Goal: Task Accomplishment & Management: Use online tool/utility

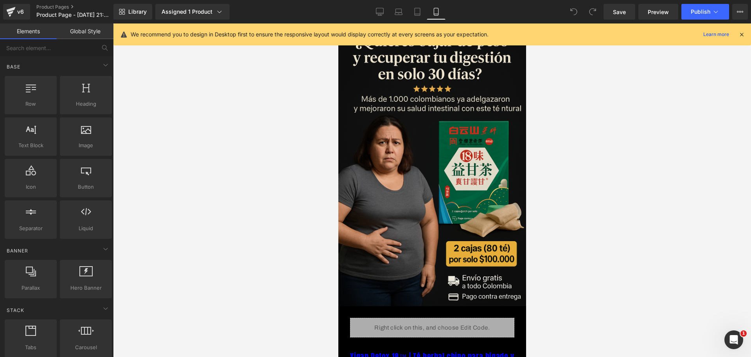
click at [744, 39] on div "We recommend you to design in Desktop first to ensure the responsive layout wou…" at bounding box center [432, 34] width 638 height 22
click at [740, 33] on icon at bounding box center [741, 34] width 7 height 7
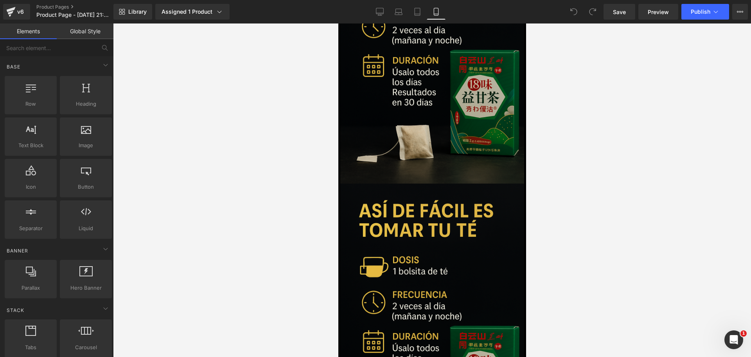
scroll to position [1657, 0]
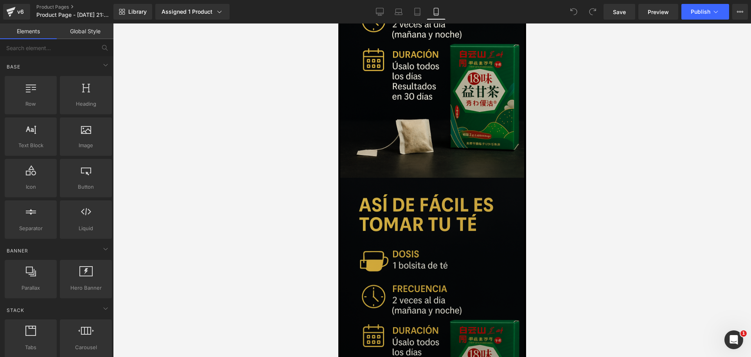
click at [481, 223] on img at bounding box center [432, 316] width 184 height 276
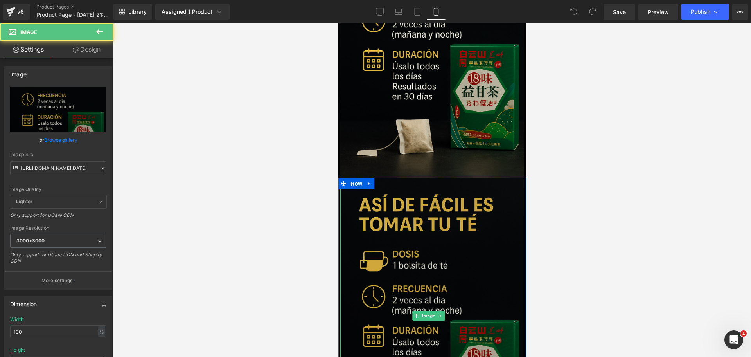
click at [451, 178] on img at bounding box center [432, 316] width 184 height 276
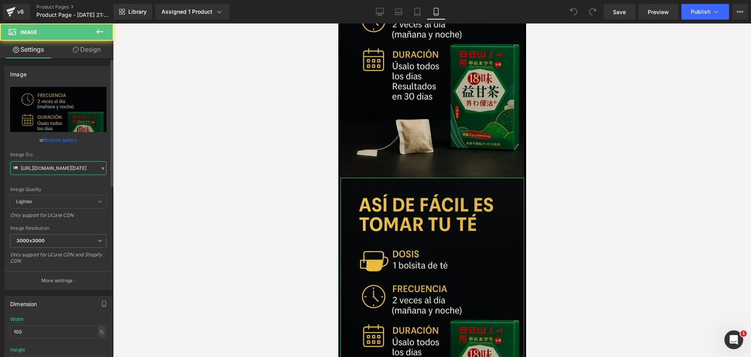
click at [58, 162] on input "[URL][DOMAIN_NAME][DATE]" at bounding box center [58, 168] width 96 height 14
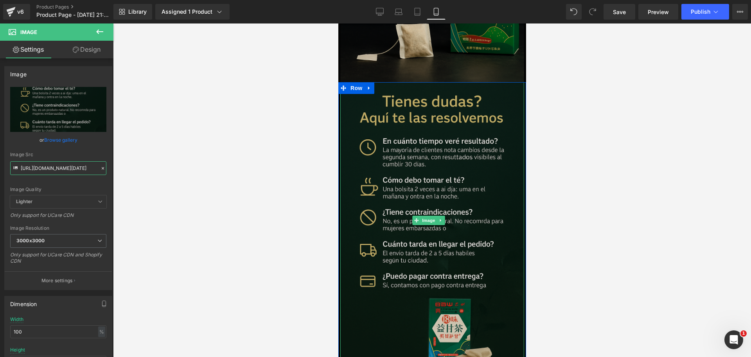
scroll to position [1755, 0]
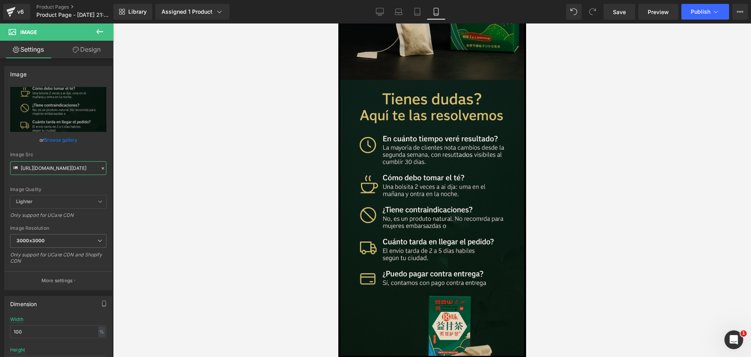
type input "[URL][DOMAIN_NAME][DATE]"
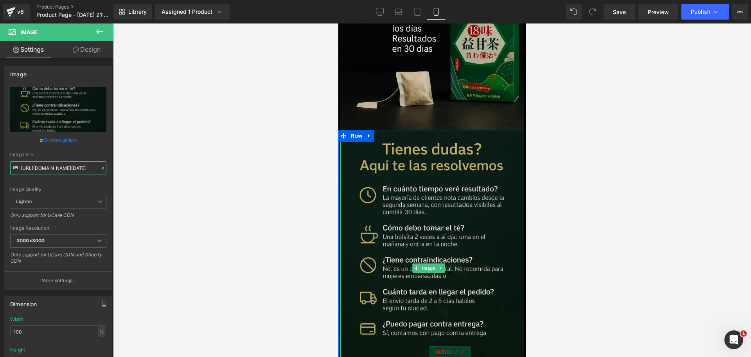
scroll to position [1657, 0]
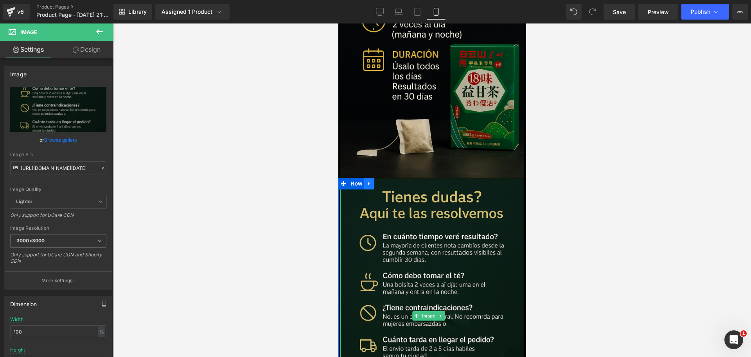
click at [374, 178] on link at bounding box center [369, 184] width 10 height 12
click at [381, 181] on icon at bounding box center [378, 184] width 5 height 6
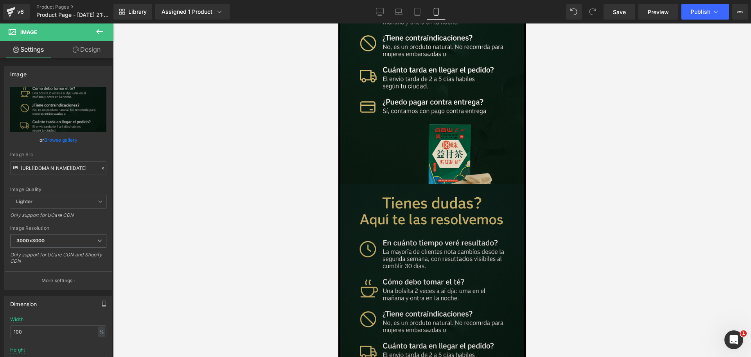
scroll to position [1978, 0]
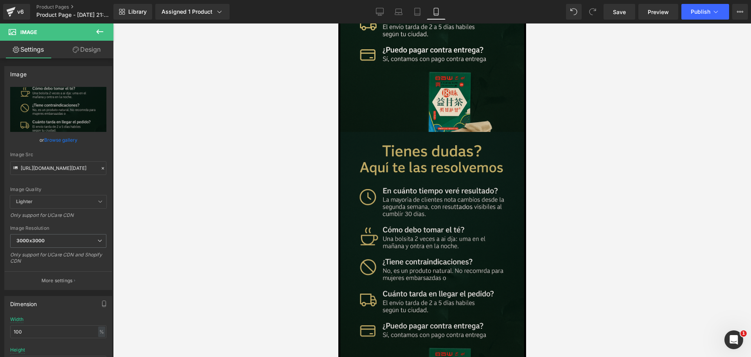
click at [418, 188] on div "Image" at bounding box center [432, 270] width 184 height 276
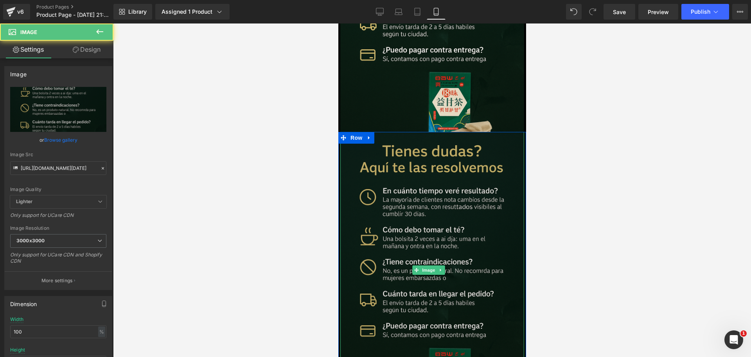
click at [380, 169] on img at bounding box center [432, 270] width 184 height 276
click at [63, 164] on input "[URL][DOMAIN_NAME][DATE]" at bounding box center [58, 168] width 96 height 14
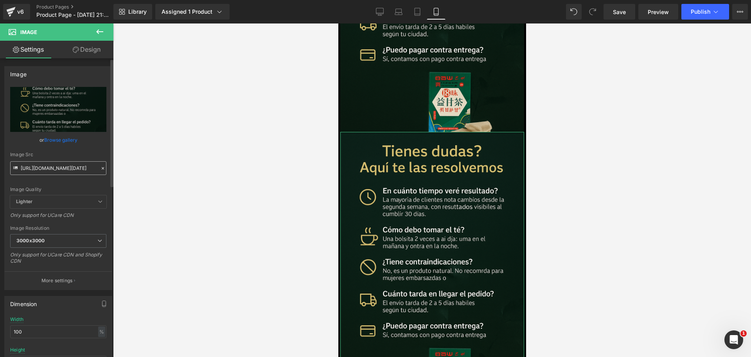
click at [63, 164] on input "[URL][DOMAIN_NAME][DATE]" at bounding box center [58, 168] width 96 height 14
type input "[URL][DOMAIN_NAME][DATE]"
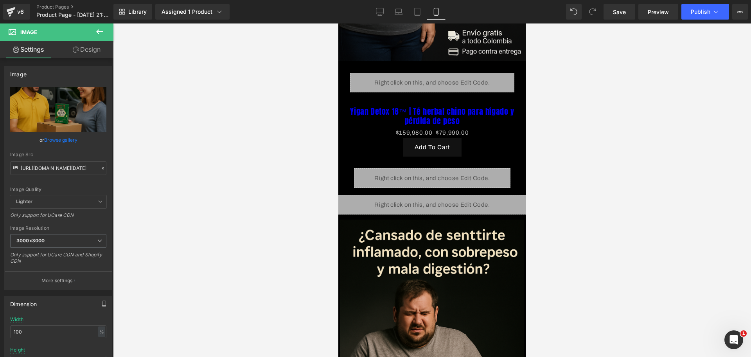
scroll to position [76, 0]
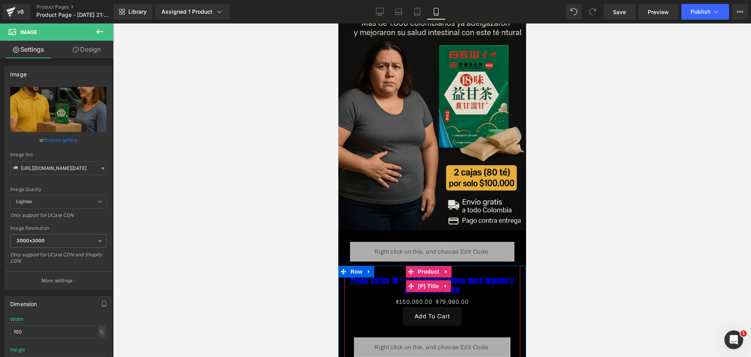
click at [465, 276] on link "Yigan Detox 18™ | Té herbal chino para hígado y pérdida de peso" at bounding box center [432, 285] width 168 height 19
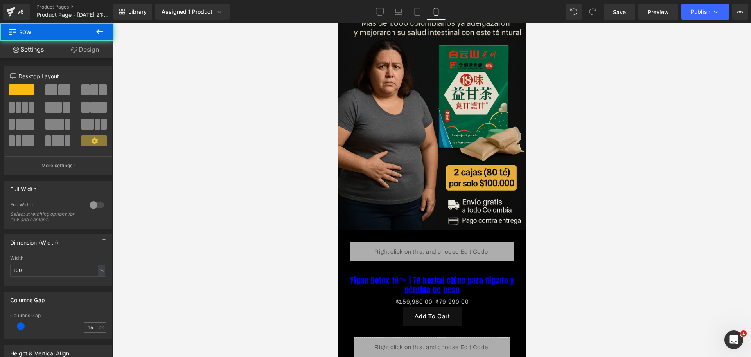
drag, startPoint x: 465, startPoint y: 256, endPoint x: 463, endPoint y: 251, distance: 5.4
click at [474, 276] on link "Yigan Detox 18™ | Té herbal chino para hígado y pérdida de peso" at bounding box center [432, 285] width 168 height 19
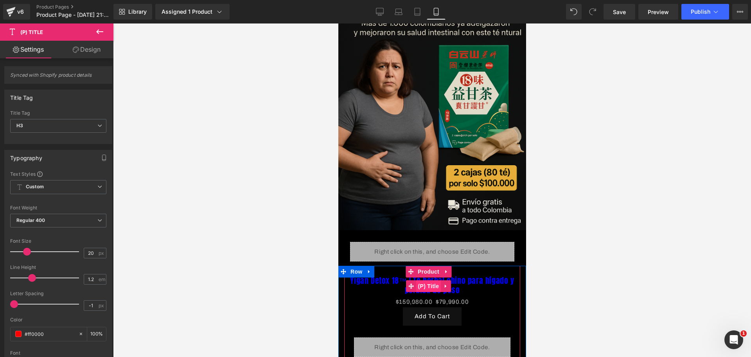
click at [431, 280] on span "(P) Title" at bounding box center [428, 286] width 25 height 12
click at [425, 280] on span "(P) Title" at bounding box center [428, 286] width 25 height 12
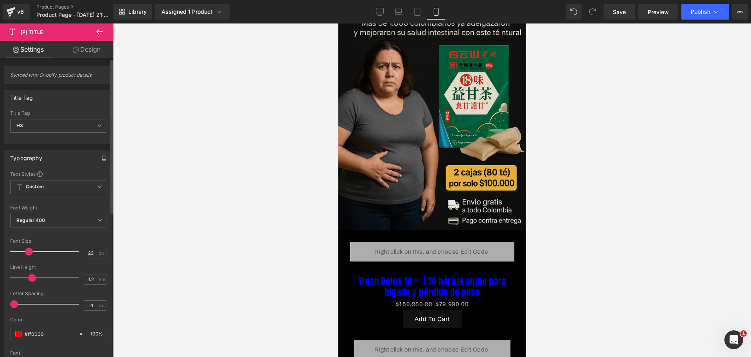
type input "22"
drag, startPoint x: 29, startPoint y: 250, endPoint x: 30, endPoint y: 244, distance: 5.6
click at [30, 244] on div at bounding box center [46, 252] width 65 height 16
click at [17, 329] on div "#ff0000" at bounding box center [45, 334] width 68 height 14
click at [18, 325] on div "Color #ff0000 100 %" at bounding box center [58, 333] width 96 height 33
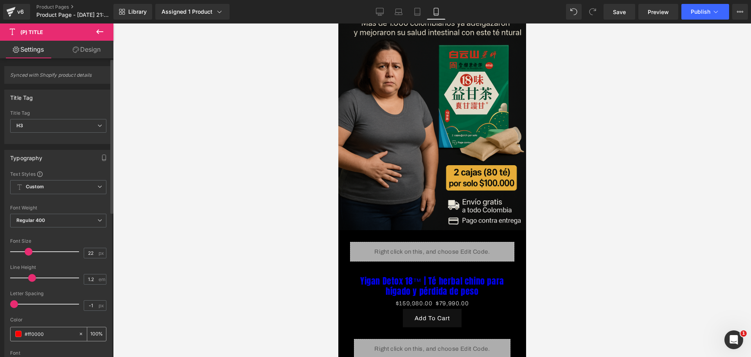
drag, startPoint x: 16, startPoint y: 327, endPoint x: 20, endPoint y: 330, distance: 4.4
click at [17, 327] on div "#ff0000" at bounding box center [45, 334] width 68 height 14
click at [20, 330] on span at bounding box center [18, 333] width 6 height 6
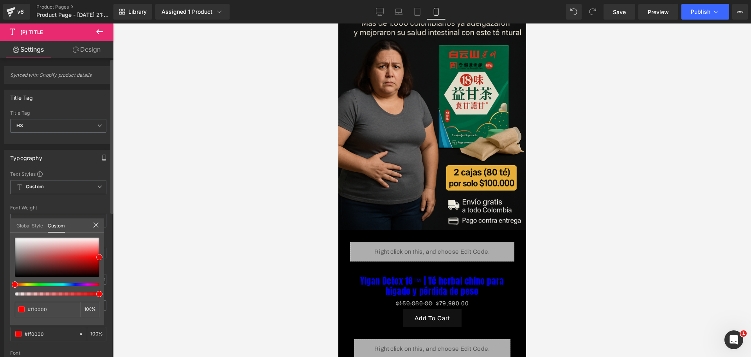
type input "#ff0f0f"
type input "#fea8a8"
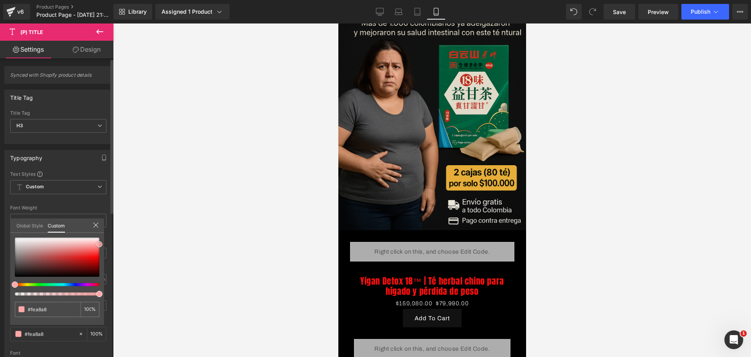
type input "#feb7b7"
type input "#fec2c2"
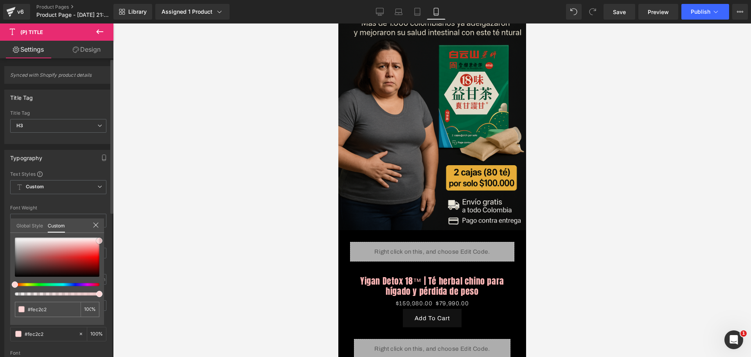
type input "#fed1d1"
type input "#fed6d6"
type input "#feebeb"
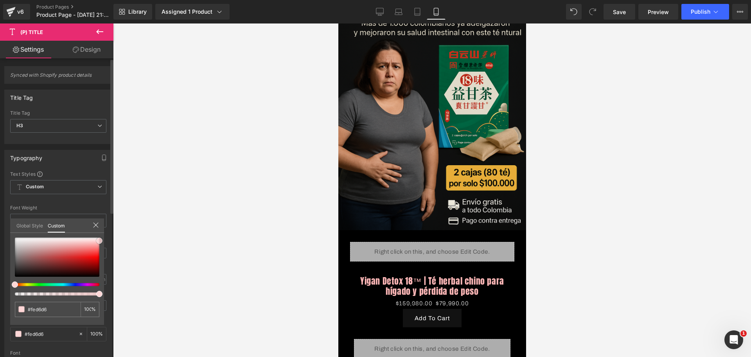
type input "#feebeb"
type input "#ffeaea"
type input "#ffefef"
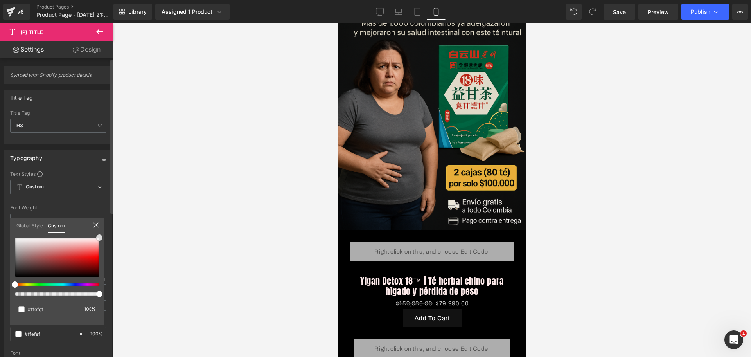
type input "#ffffff"
drag, startPoint x: 99, startPoint y: 256, endPoint x: 97, endPoint y: 234, distance: 22.0
click at [97, 234] on span at bounding box center [98, 237] width 6 height 6
click at [33, 283] on div at bounding box center [54, 284] width 84 height 3
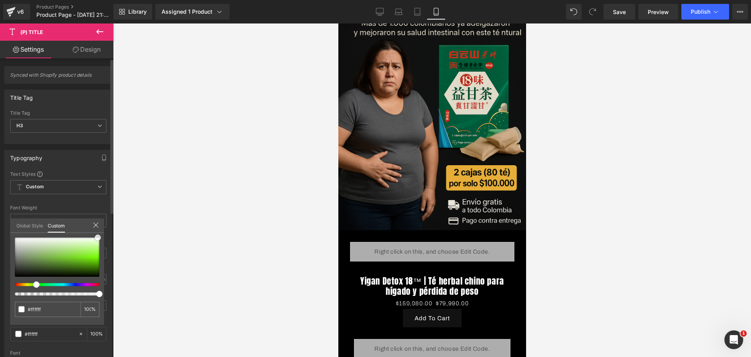
type input "#f9fef5"
type input "#cbfda5"
type input "#c5fd9a"
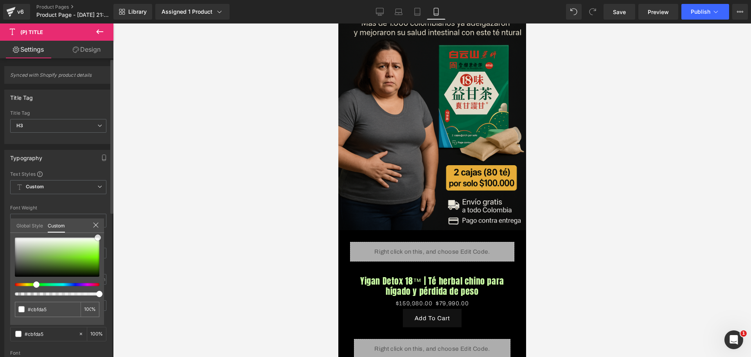
type input "#c5fd9a"
drag, startPoint x: 99, startPoint y: 237, endPoint x: 101, endPoint y: 244, distance: 8.0
click at [101, 244] on span at bounding box center [99, 245] width 6 height 6
click at [186, 237] on div at bounding box center [432, 189] width 638 height 333
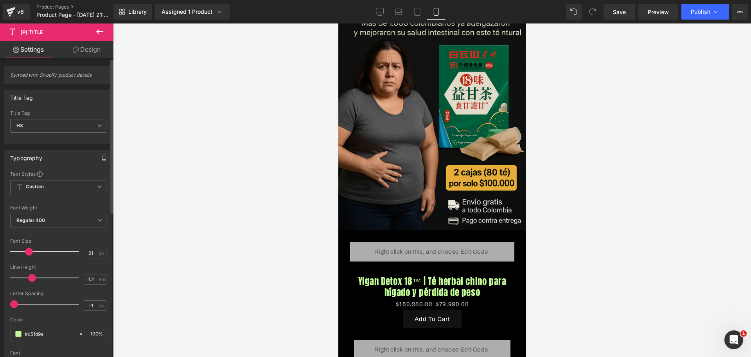
type input "20"
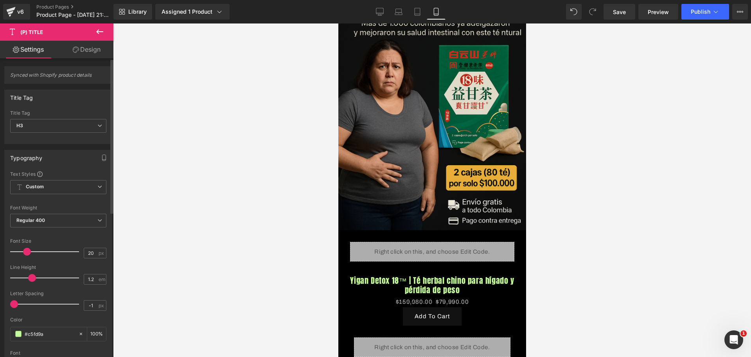
click at [27, 253] on span at bounding box center [27, 252] width 8 height 8
click at [36, 223] on span "Regular 400" at bounding box center [58, 221] width 96 height 14
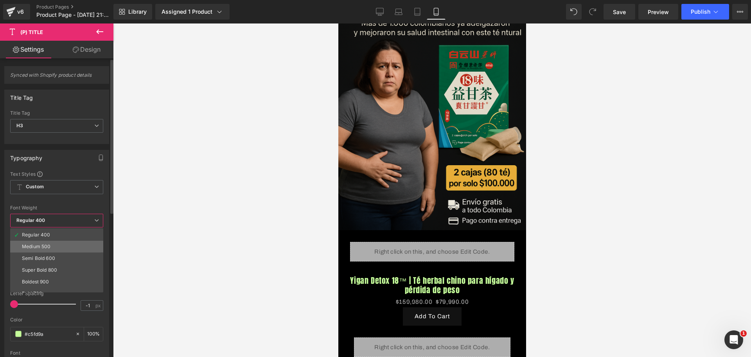
scroll to position [49, 0]
click at [42, 267] on div "Boldest 900" at bounding box center [35, 266] width 27 height 5
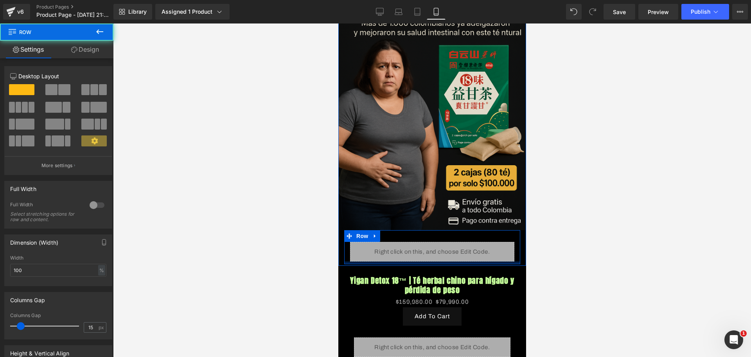
drag, startPoint x: 384, startPoint y: 255, endPoint x: 383, endPoint y: 251, distance: 4.6
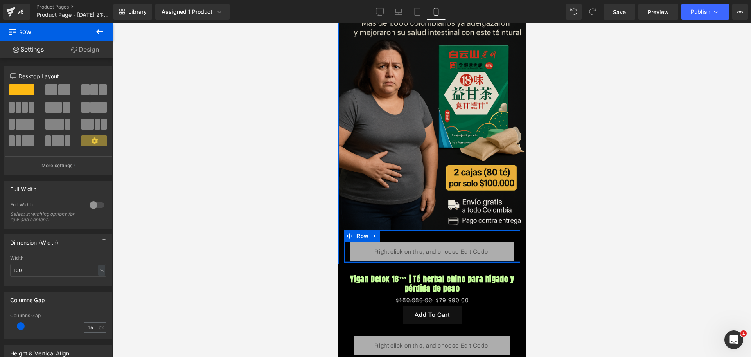
click at [382, 250] on div "Liquid Row" at bounding box center [432, 246] width 176 height 32
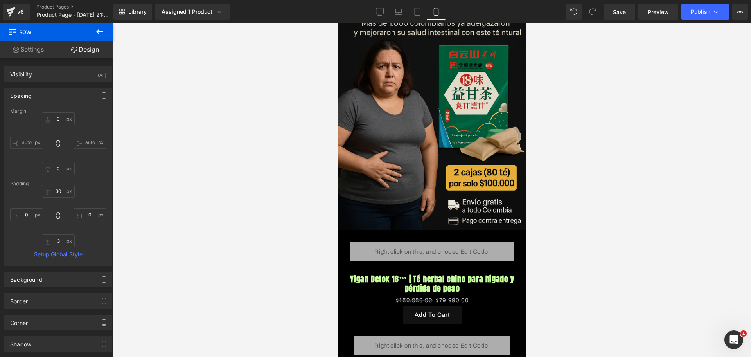
click at [413, 274] on link "Yigan Detox 18™ | Té herbal chino para hígado y pérdida de peso" at bounding box center [432, 283] width 168 height 19
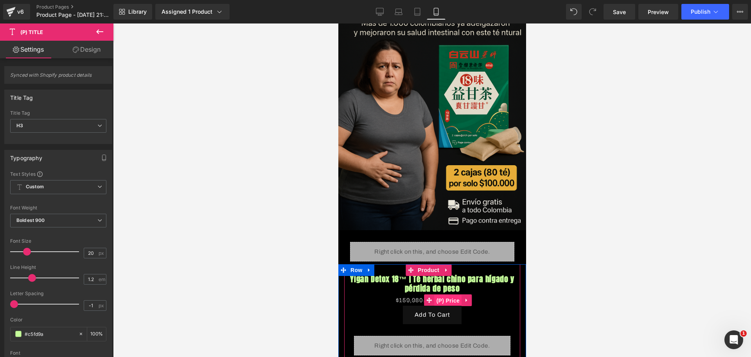
click at [445, 295] on span "(P) Price" at bounding box center [447, 301] width 27 height 12
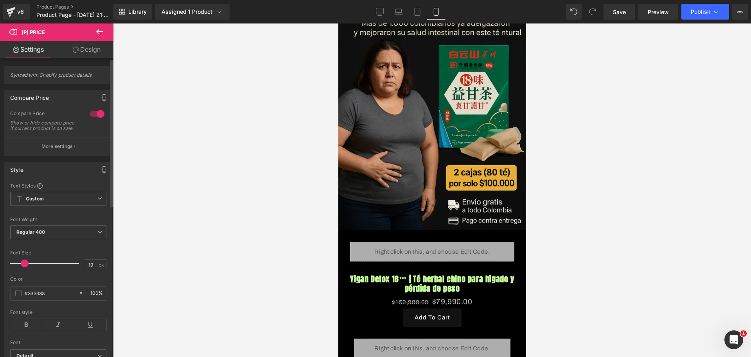
click at [26, 264] on div at bounding box center [46, 263] width 65 height 16
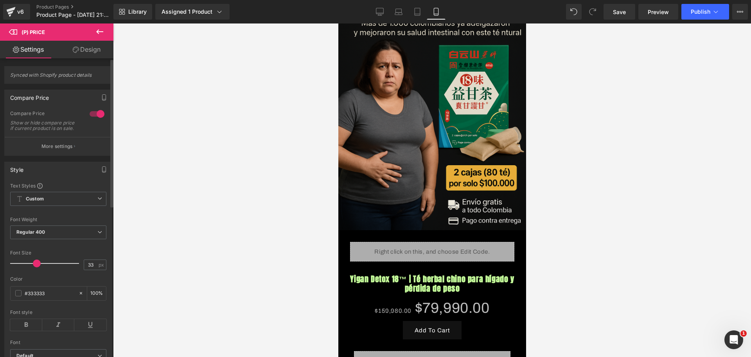
type input "32"
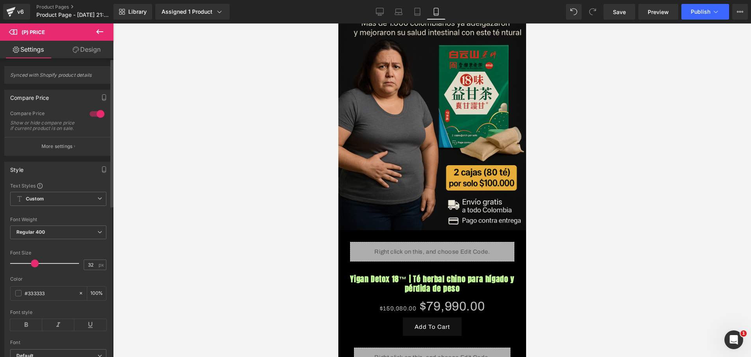
drag, startPoint x: 25, startPoint y: 265, endPoint x: 32, endPoint y: 264, distance: 7.9
click at [32, 264] on div at bounding box center [46, 263] width 65 height 16
click at [19, 296] on span at bounding box center [18, 293] width 6 height 6
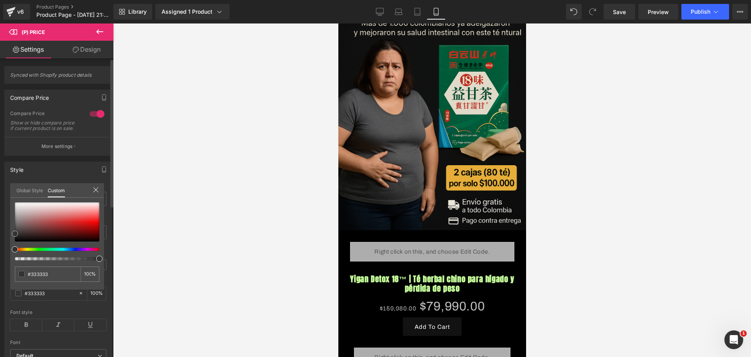
type input "#383838"
type input "#5e5e5e"
type input "#848484"
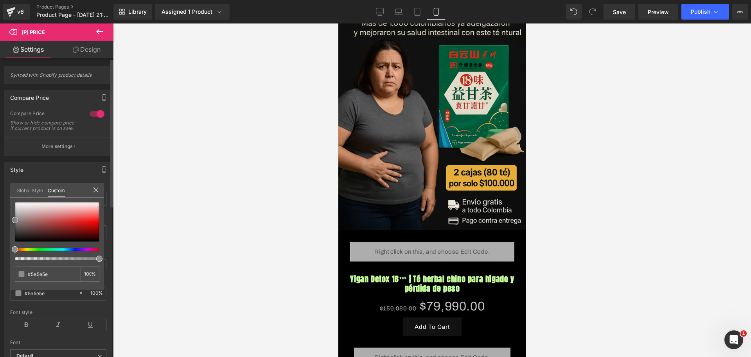
type input "#848484"
type input "#afafaf"
type input "#cccccc"
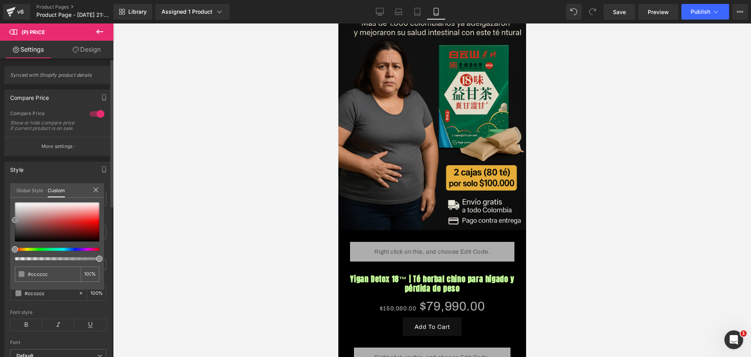
type input "#dbdbdb"
type input "#dddddd"
type input "#f4f4f4"
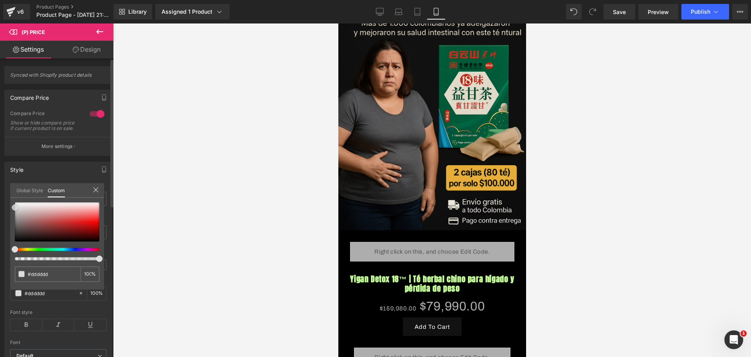
type input "#f4f4f4"
type input "#ffffff"
drag, startPoint x: 17, startPoint y: 235, endPoint x: 16, endPoint y: 198, distance: 36.4
click at [16, 198] on div "#ffffff 100 %" at bounding box center [57, 202] width 94 height 9
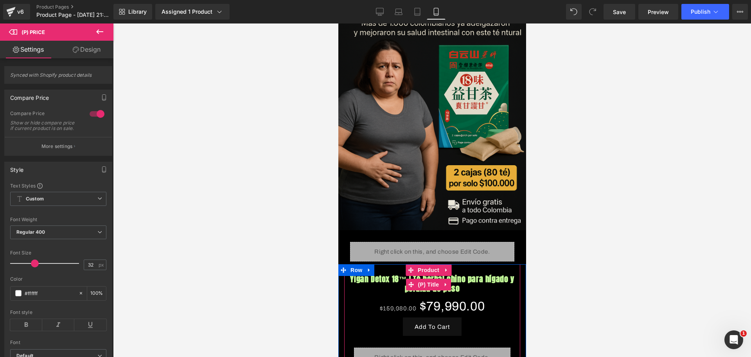
click at [410, 282] on icon at bounding box center [410, 284] width 5 height 5
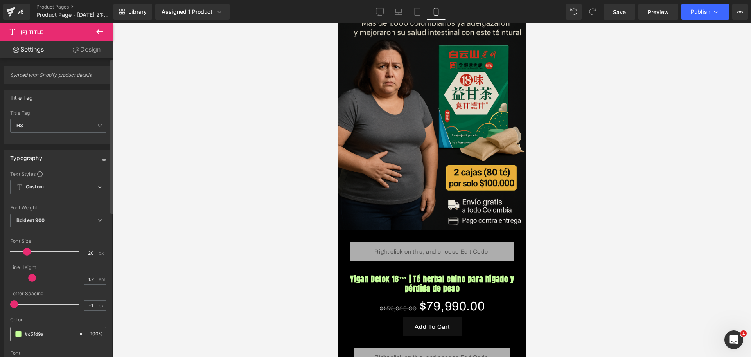
click at [38, 336] on input "#c5fd9a" at bounding box center [50, 333] width 50 height 9
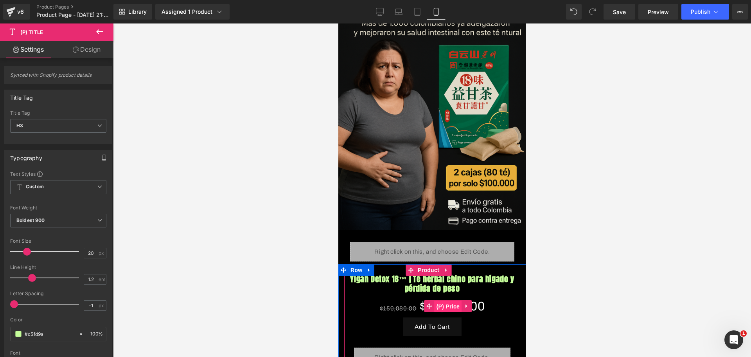
click at [459, 300] on span "(P) Price" at bounding box center [447, 306] width 27 height 12
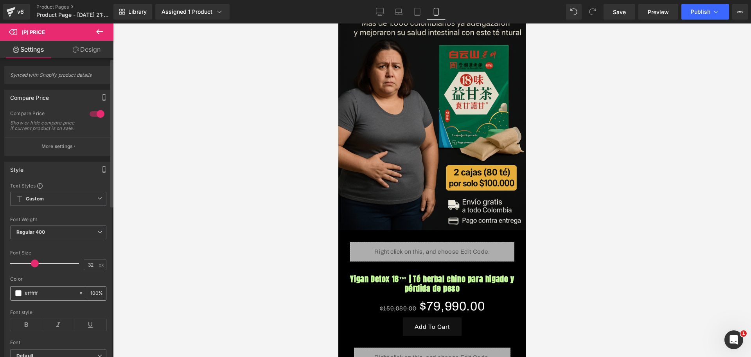
click at [60, 297] on input "#ffffff" at bounding box center [50, 293] width 50 height 9
paste input "c5fd9a"
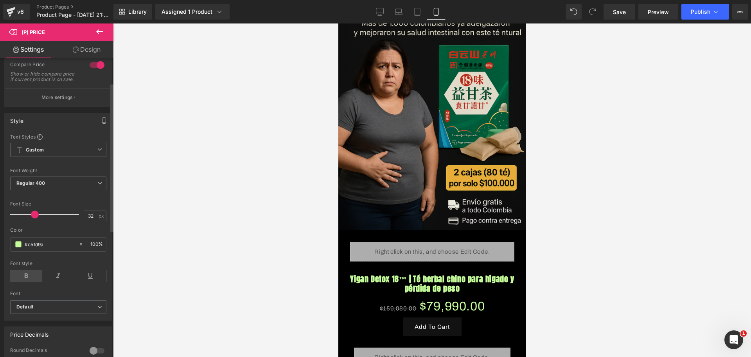
type input "#c5fd9a"
click at [23, 280] on icon at bounding box center [26, 276] width 32 height 12
click at [53, 281] on icon at bounding box center [58, 276] width 32 height 12
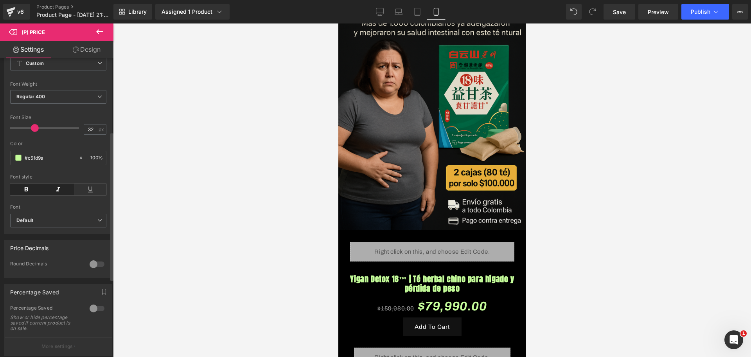
scroll to position [147, 0]
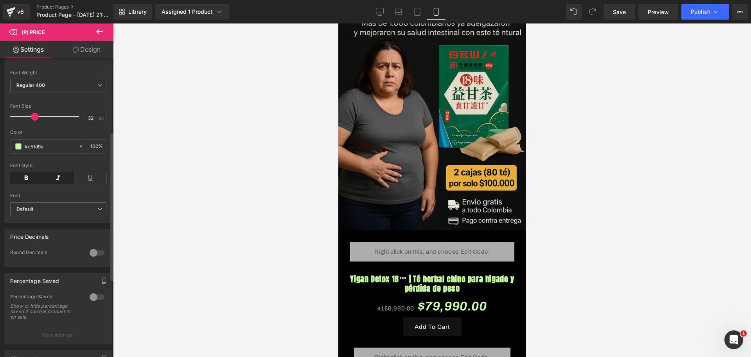
click at [92, 301] on div at bounding box center [97, 297] width 19 height 13
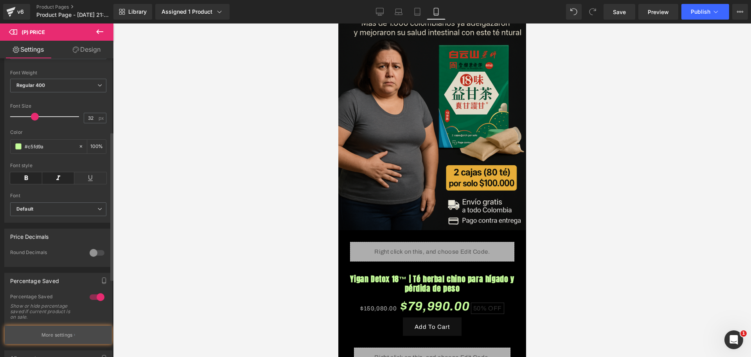
click at [66, 338] on p "More settings" at bounding box center [56, 334] width 31 height 7
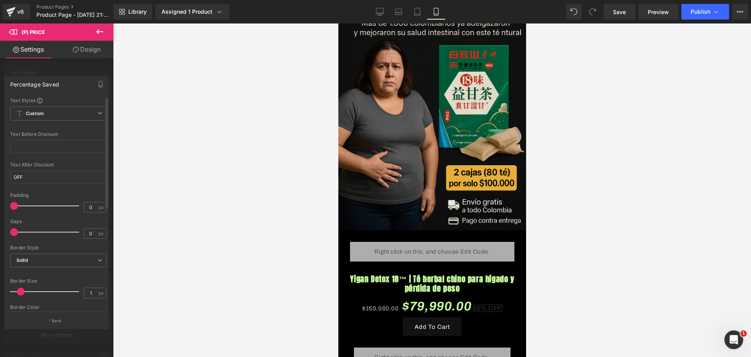
type input "1"
drag, startPoint x: 32, startPoint y: 205, endPoint x: 19, endPoint y: 208, distance: 13.3
click at [19, 208] on span at bounding box center [17, 206] width 8 height 8
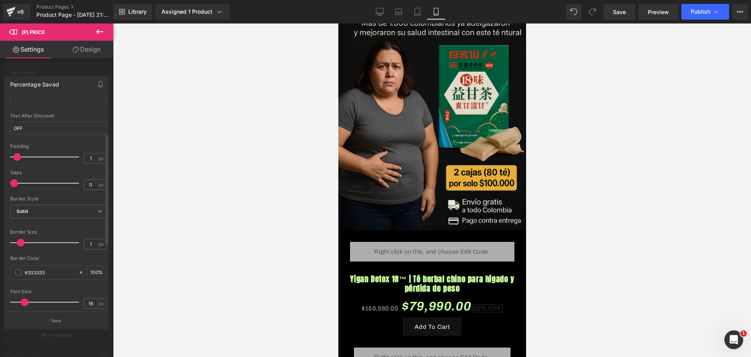
scroll to position [98, 0]
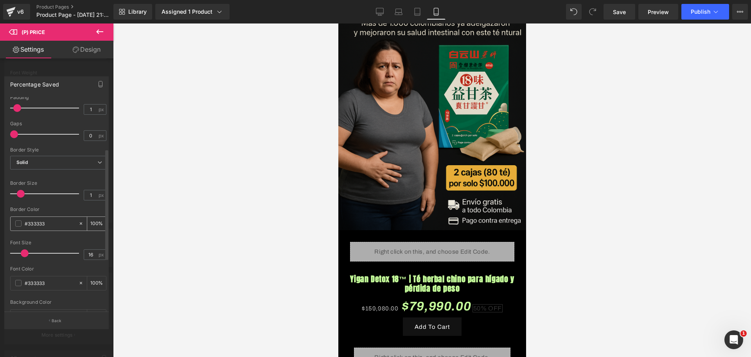
click at [14, 221] on div "#333333" at bounding box center [45, 224] width 68 height 14
click at [15, 220] on div "#333333" at bounding box center [45, 224] width 68 height 14
click at [18, 223] on span at bounding box center [18, 223] width 6 height 6
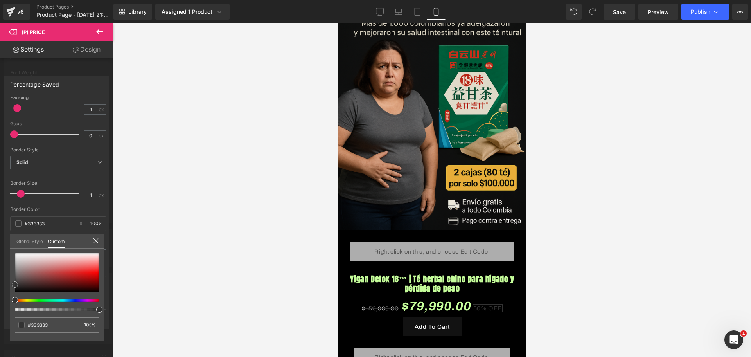
type input "#343131"
type input "#c91111"
type input "#f70202"
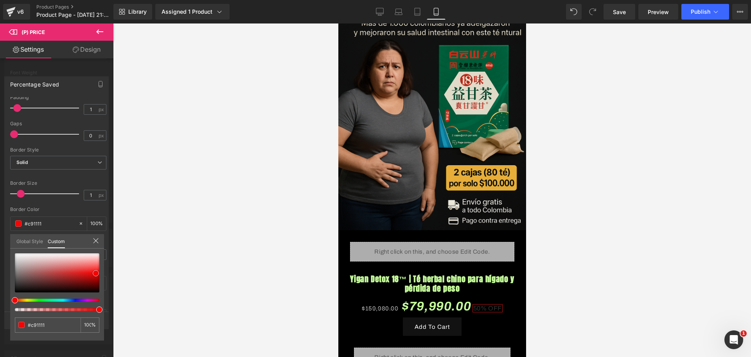
type input "#f70202"
type input "#f60303"
type input "#a99c9c"
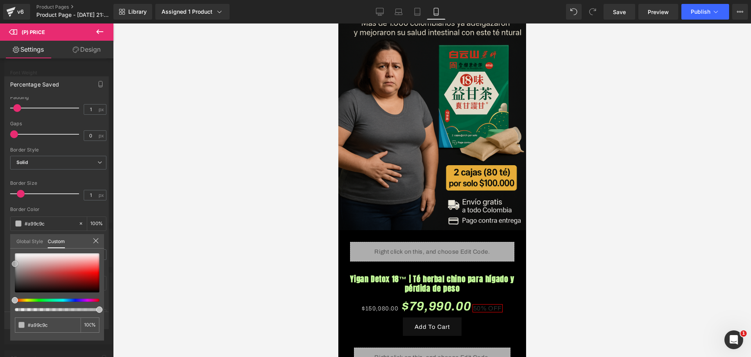
type input "#bcbcbc"
type input "#dddddd"
type input "#ffffff"
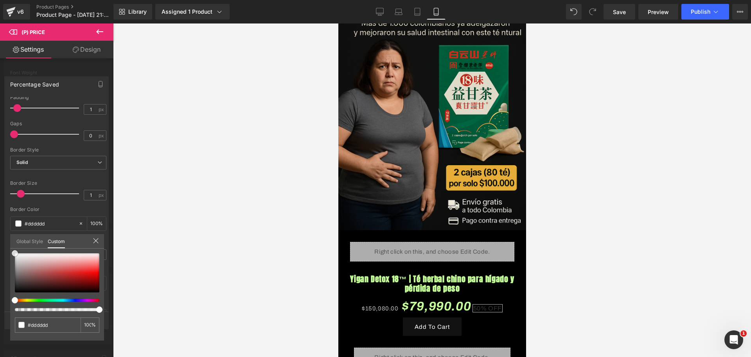
type input "#ffffff"
type input "#303030"
type input "#000000"
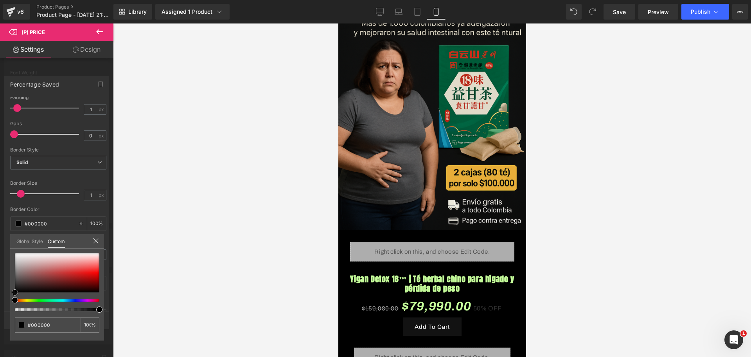
drag, startPoint x: 14, startPoint y: 283, endPoint x: 0, endPoint y: 307, distance: 27.8
click at [0, 311] on div "Percentage Saved Text Styles Custom Custom Setup Global Style Custom Setup Glob…" at bounding box center [56, 199] width 113 height 258
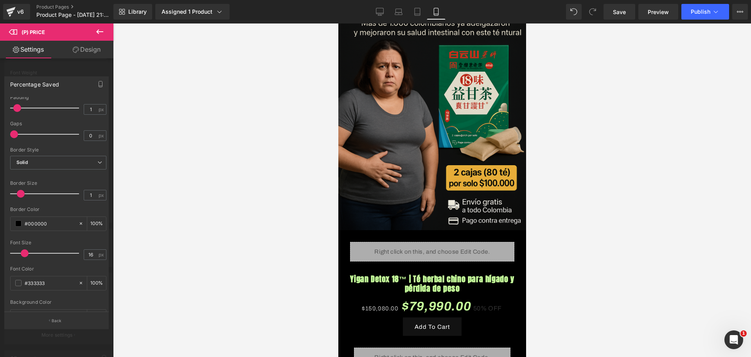
click at [143, 274] on div at bounding box center [432, 189] width 638 height 333
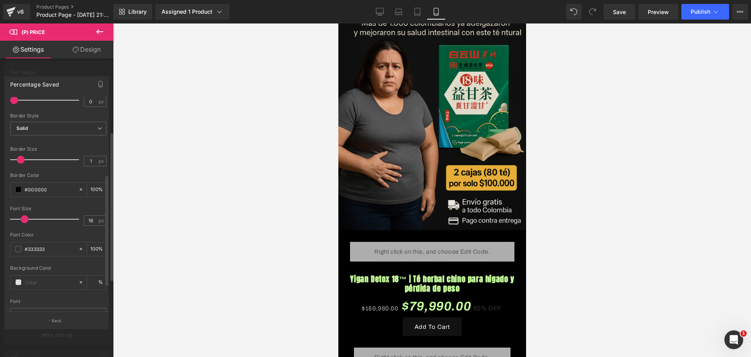
scroll to position [147, 0]
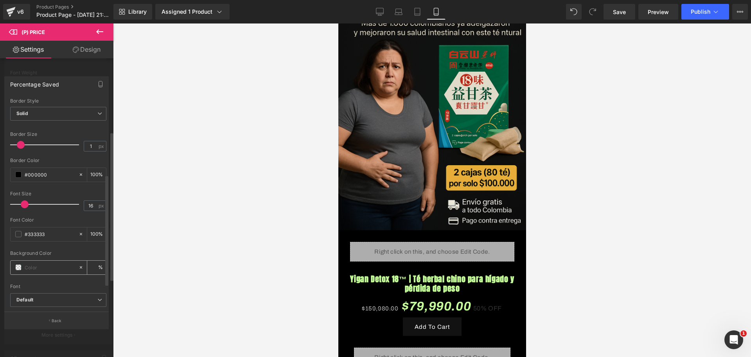
click at [17, 268] on span at bounding box center [18, 267] width 6 height 6
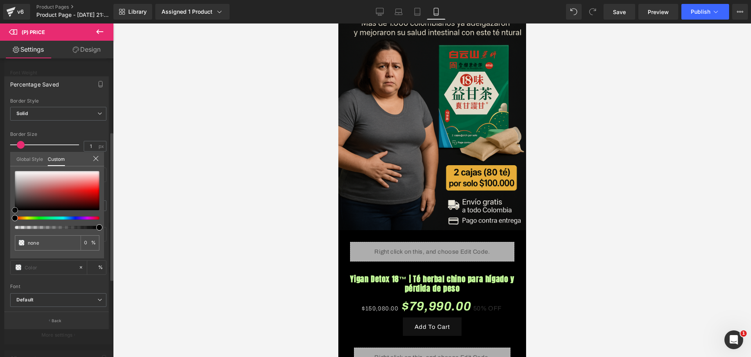
type input "#161212"
type input "100"
type input "#161212"
type input "100"
type input "#4e2121"
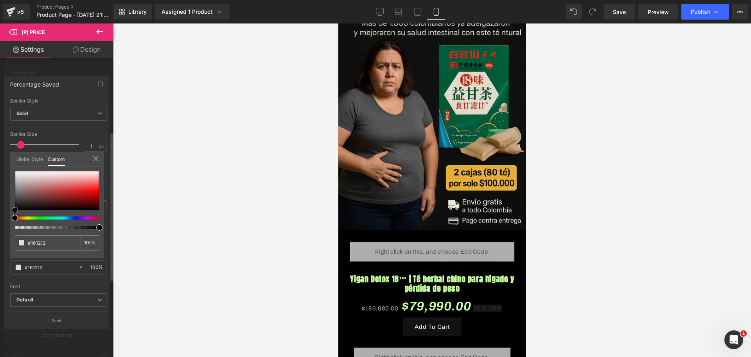
type input "#4e2121"
type input "#501f1f"
type input "#941e1e"
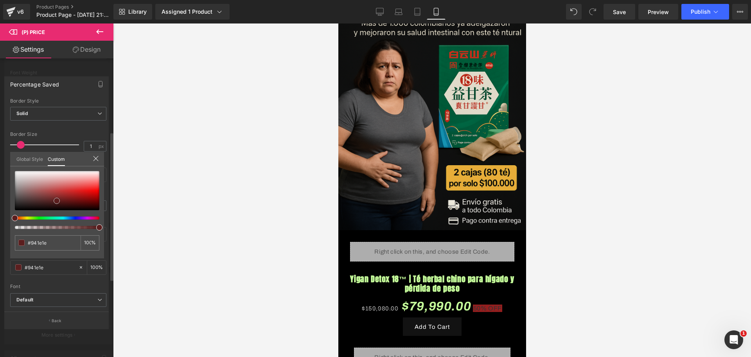
type input "#bf1616"
type input "#fb1717"
type input "#ff5151"
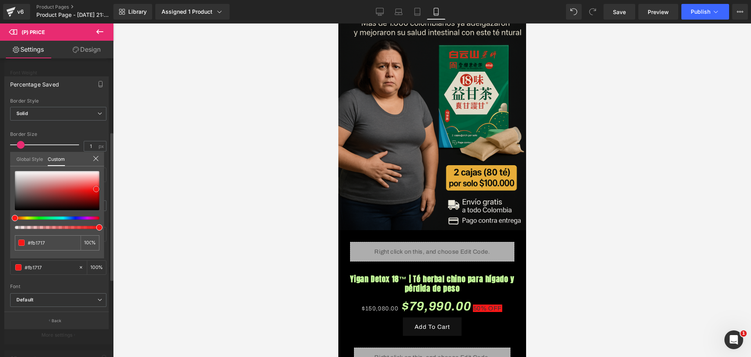
type input "#ff5151"
type input "#ffa8a8"
type input "#feb7b7"
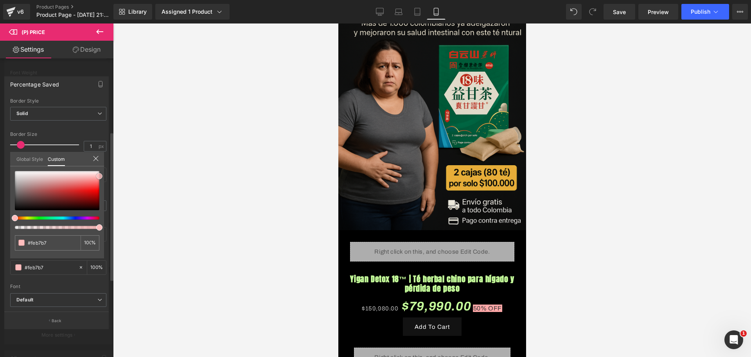
type input "#fecccc"
type input "#fee6e6"
type input "#ffffff"
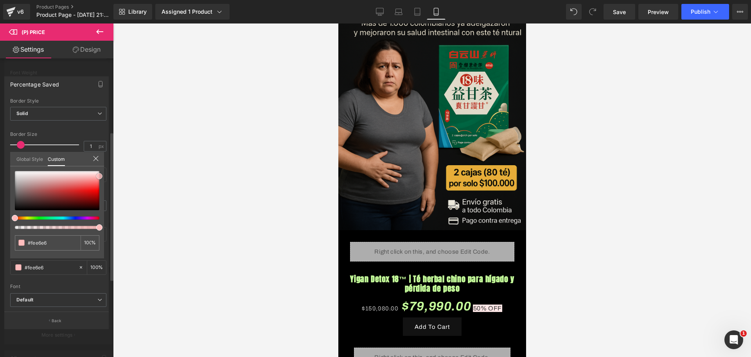
type input "#ffffff"
type input "#ffefef"
type input "#feadad"
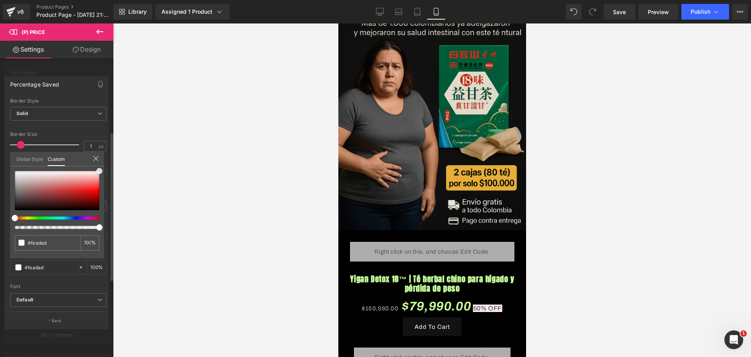
type input "#fd9494"
type input "#ff8e8e"
type input "#ff4747"
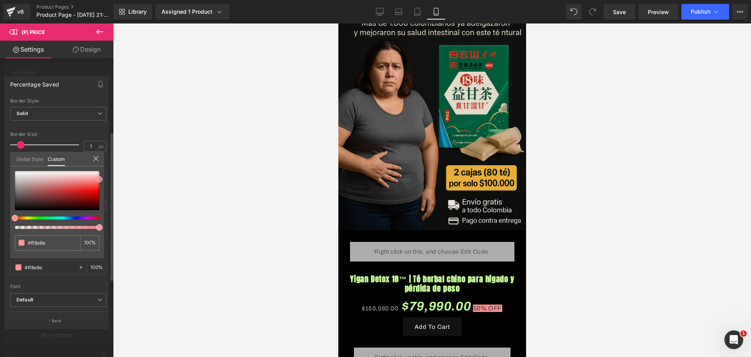
type input "#ff4747"
type input "#e35858"
type input "#b69a9a"
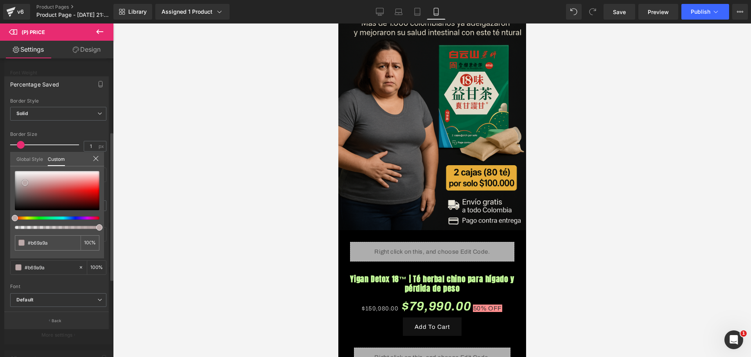
type input "#beb6b6"
type input "#c6c2c2"
type input "#d3d3d3"
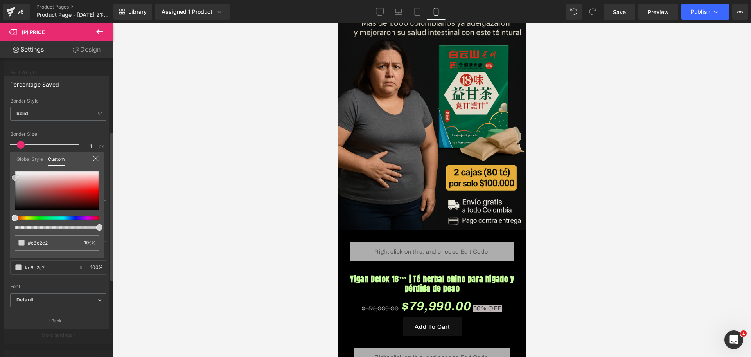
type input "#d3d3d3"
type input "#ededed"
type input "#fcfcfc"
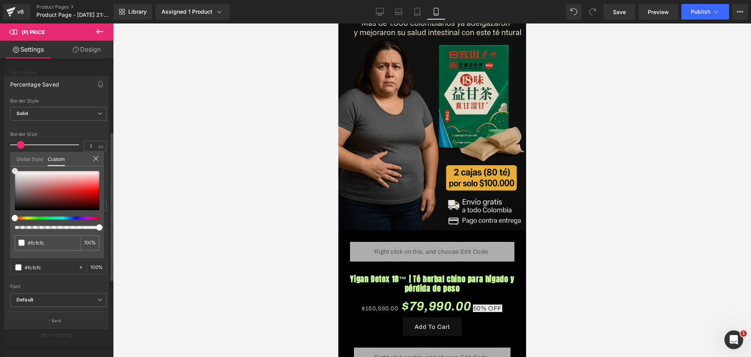
type input "#ffffff"
type input "#6b6b6b"
type input "#000000"
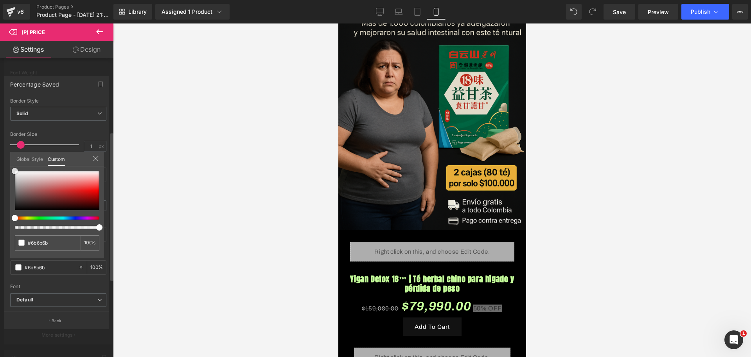
type input "#000000"
drag, startPoint x: 50, startPoint y: 201, endPoint x: 16, endPoint y: 226, distance: 42.9
click at [0, 220] on div "Percentage Saved Text Styles Custom Custom Setup Global Style Custom Setup Glob…" at bounding box center [56, 199] width 113 height 258
click at [305, 228] on div at bounding box center [432, 189] width 638 height 333
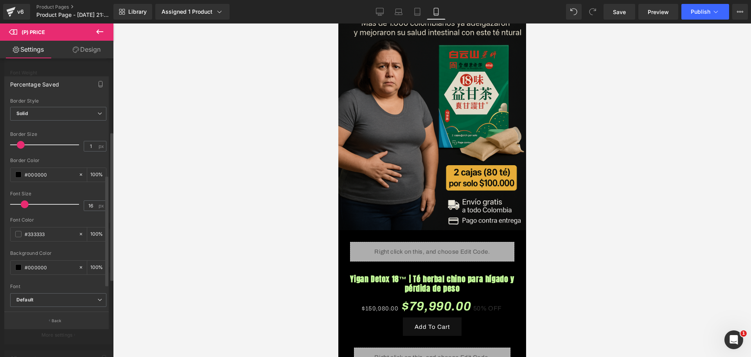
scroll to position [193, 0]
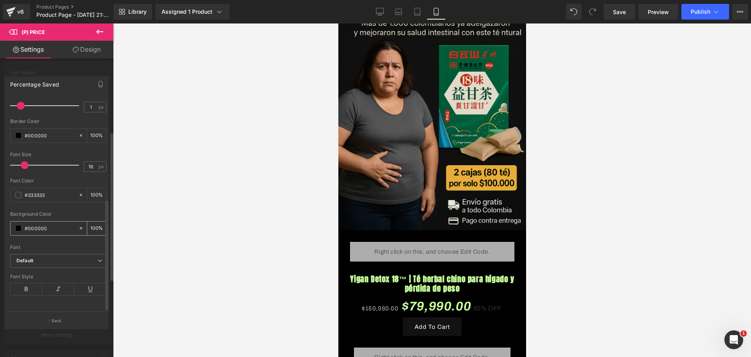
click at [19, 221] on div "#000000" at bounding box center [45, 228] width 68 height 14
click at [21, 192] on span at bounding box center [18, 195] width 6 height 6
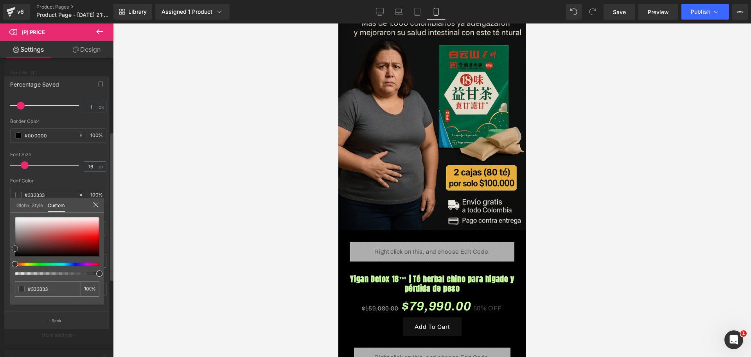
type input "#494949"
type input "#a8a3a3"
type input "#dfdcdc"
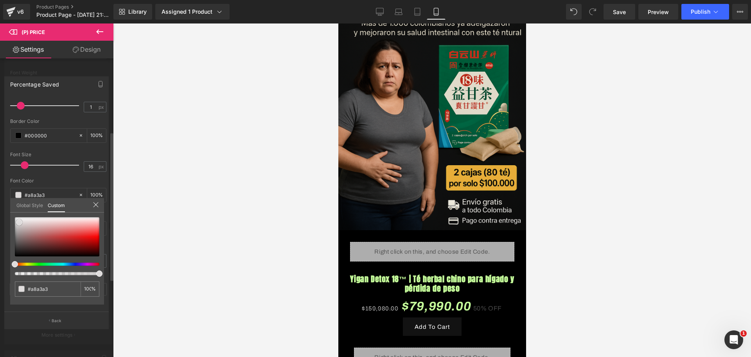
type input "#dfdcdc"
type input "#fcfcfc"
type input "#ffffff"
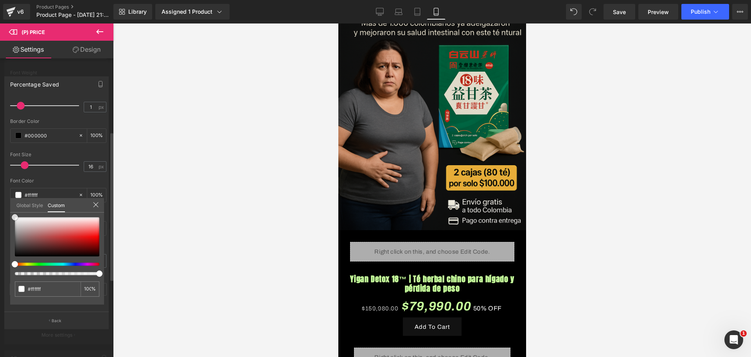
drag, startPoint x: 14, startPoint y: 247, endPoint x: 10, endPoint y: 200, distance: 47.1
click at [10, 200] on div "Percentage Saved Text Styles Custom Custom Setup Global Style Custom Setup Glob…" at bounding box center [56, 199] width 113 height 258
drag, startPoint x: 168, startPoint y: 257, endPoint x: 161, endPoint y: 257, distance: 7.1
click at [167, 257] on div at bounding box center [432, 189] width 638 height 333
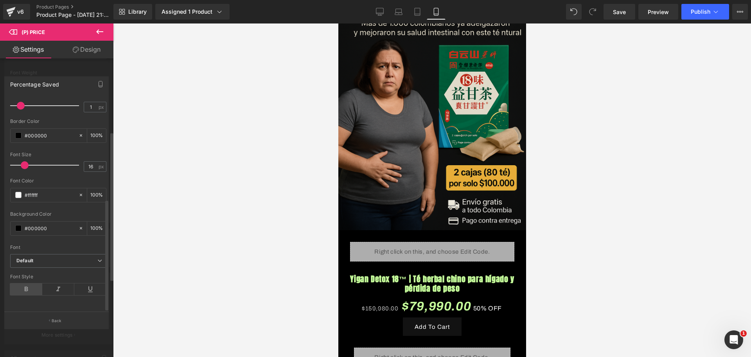
click at [23, 286] on icon at bounding box center [26, 289] width 32 height 12
click at [54, 283] on icon at bounding box center [58, 289] width 32 height 12
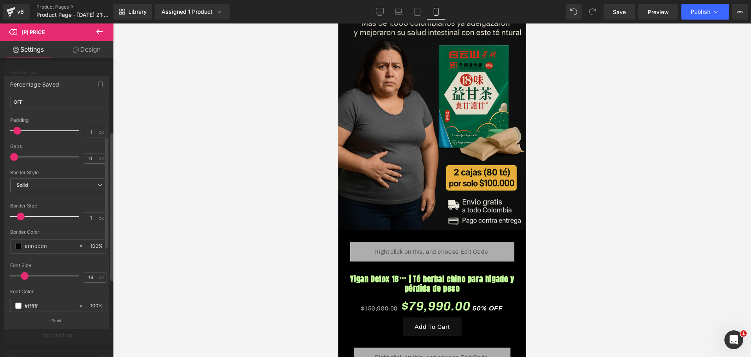
scroll to position [0, 0]
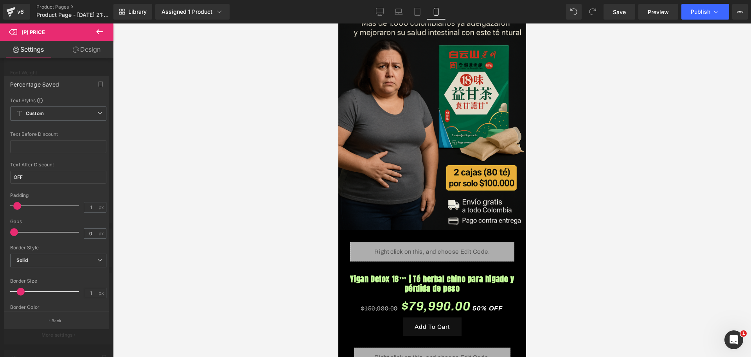
click at [194, 220] on div at bounding box center [432, 189] width 638 height 333
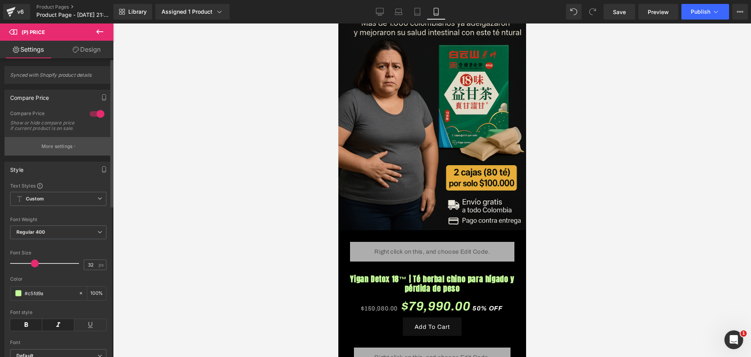
click at [58, 150] on p "More settings" at bounding box center [56, 146] width 31 height 7
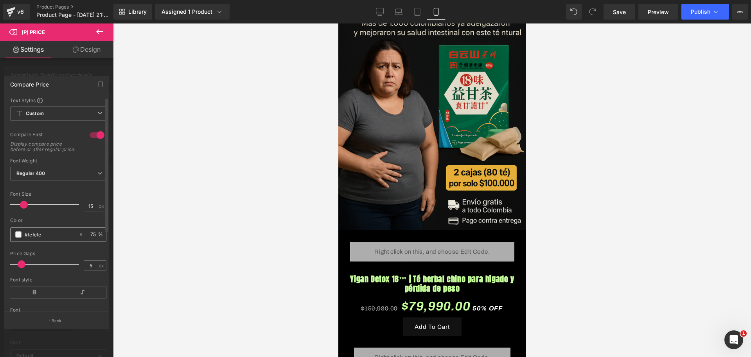
click at [19, 237] on span at bounding box center [18, 234] width 6 height 6
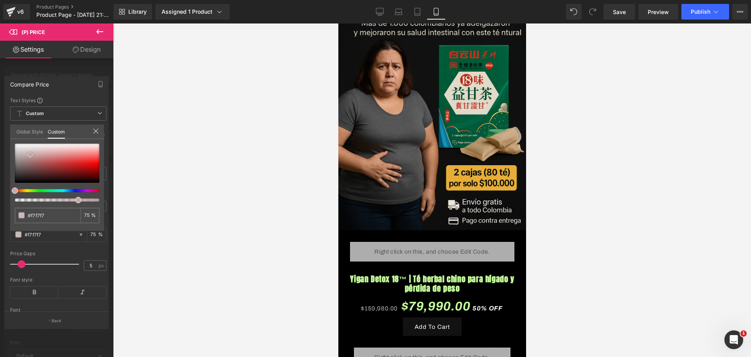
type input "#f7f7f7"
type input "#cab9b9"
type input "#c58f8f"
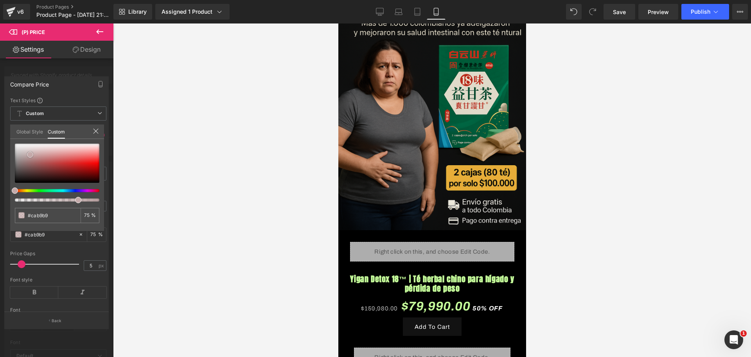
type input "#c58f8f"
type input "#e07474"
type input "#f11c1c"
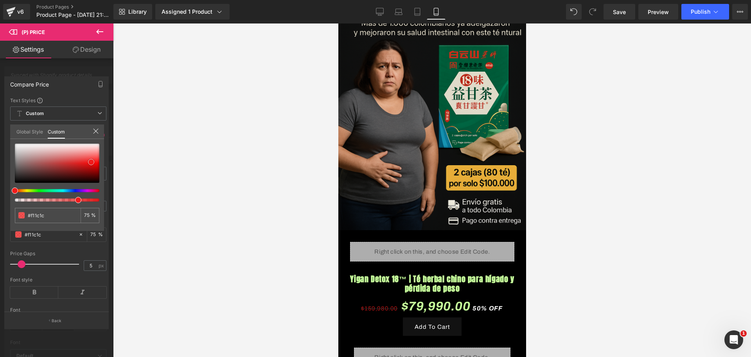
type input "#f41a1a"
type input "#f61717"
type input "#fc1111"
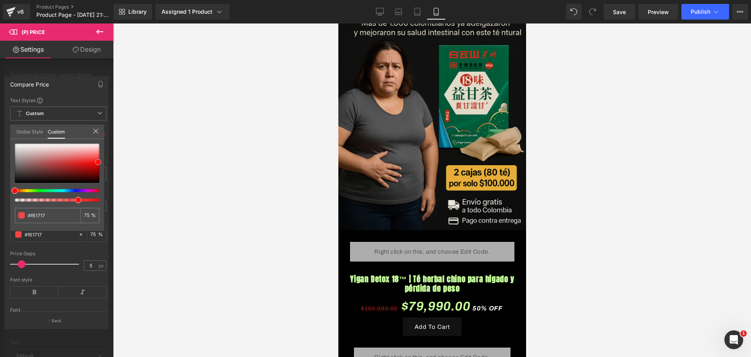
type input "#fc1111"
type input "#fc0c0c"
type input "#f70202"
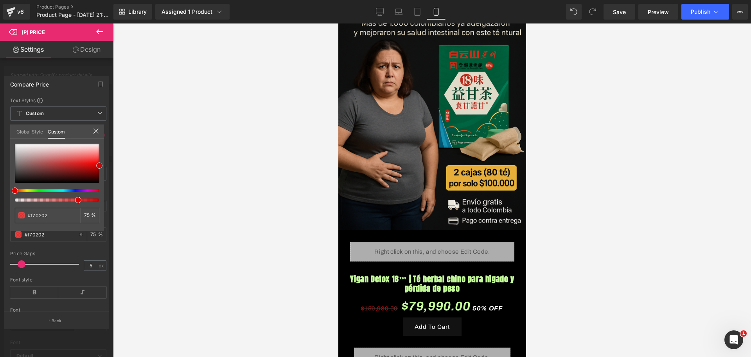
type input "#e00000"
type input "#d10000"
type input "#db0000"
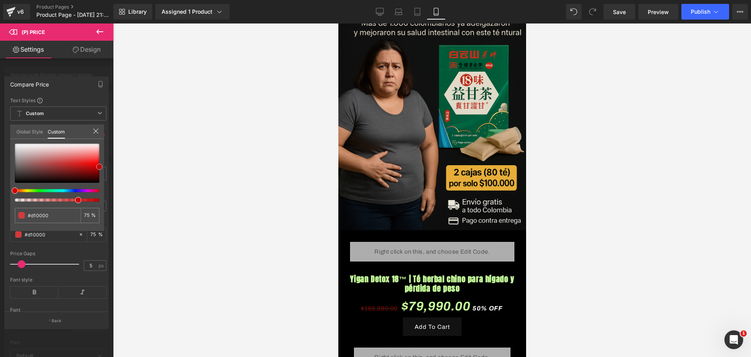
type input "#db0000"
type input "#f40000"
type input "#ff1414"
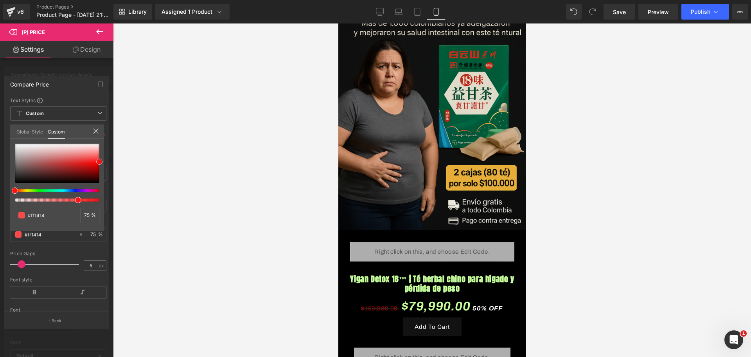
type input "#fe3838"
drag, startPoint x: 13, startPoint y: 145, endPoint x: 98, endPoint y: 160, distance: 85.8
click at [98, 160] on span at bounding box center [99, 159] width 6 height 6
click at [164, 167] on div at bounding box center [432, 189] width 638 height 333
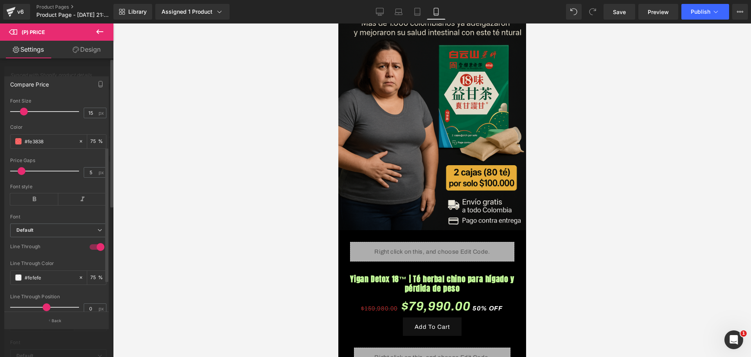
scroll to position [98, 0]
click at [37, 193] on div "Font style" at bounding box center [58, 194] width 96 height 30
click at [40, 194] on icon at bounding box center [34, 195] width 48 height 12
click at [42, 199] on icon at bounding box center [34, 195] width 48 height 12
click at [17, 276] on span at bounding box center [18, 272] width 6 height 6
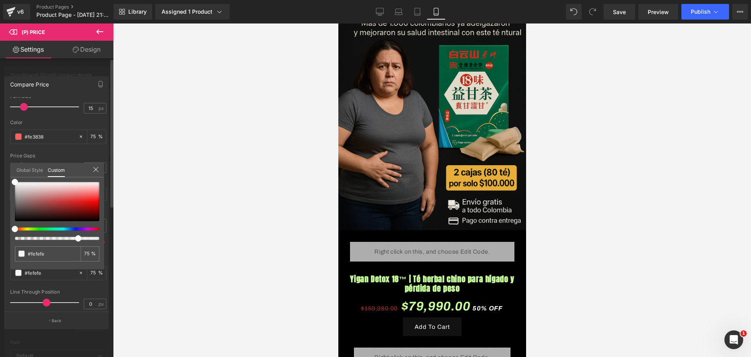
drag, startPoint x: 17, startPoint y: 179, endPoint x: 87, endPoint y: 191, distance: 71.1
click at [87, 187] on div "#fefefe 75 %" at bounding box center [57, 181] width 94 height 9
type input "#faf9f9"
type input "#eae5e5"
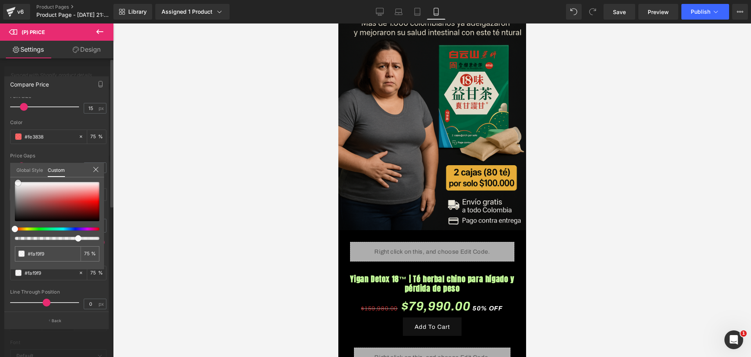
type input "#eae5e5"
type input "#eb8e8e"
type input "#f15e5e"
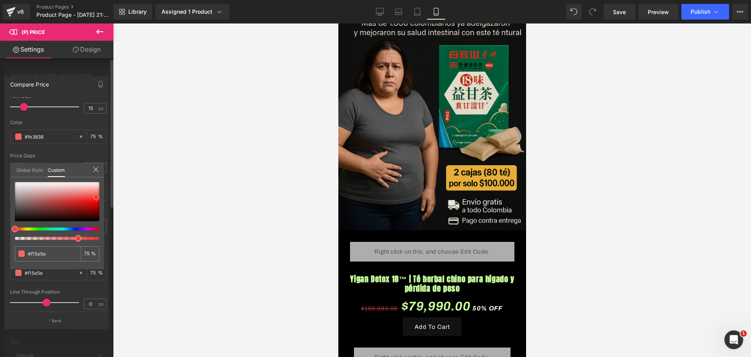
type input "#f73a3a"
type input "#fd2424"
type input "#fd1010"
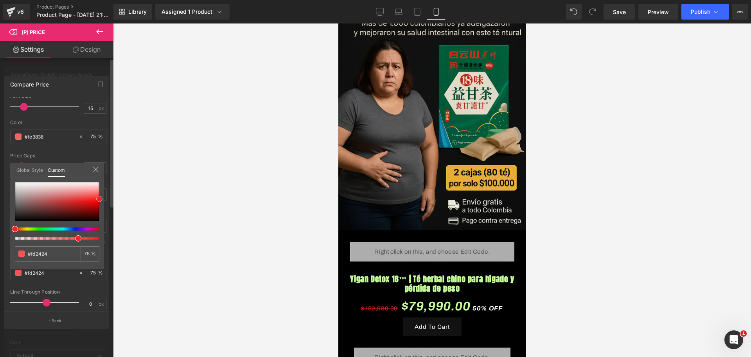
type input "#fd1010"
type input "#e50000"
type input "#c60000"
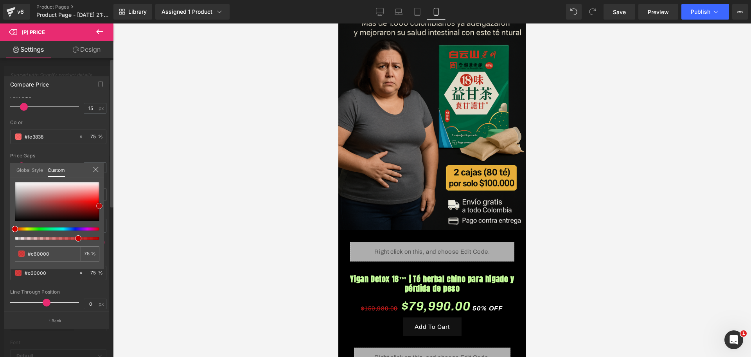
type input "#b20000"
type input "#840000"
type input "#930000"
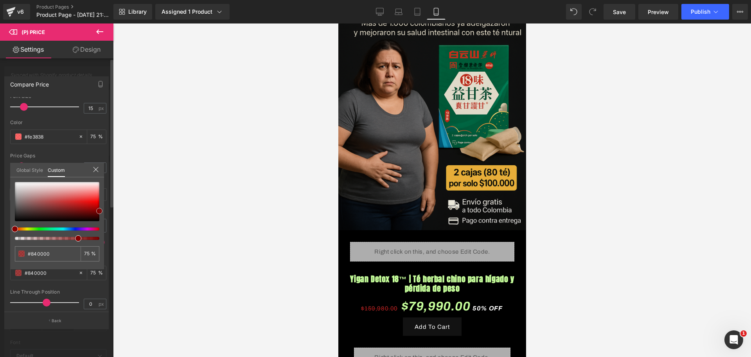
type input "#930000"
type input "#ad0000"
type input "#db0000"
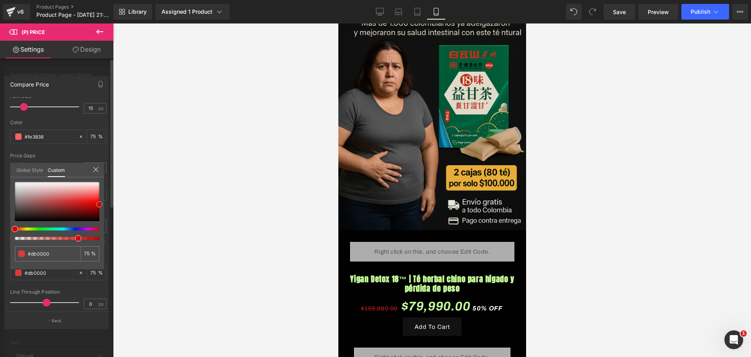
type input "#e00000"
type input "#ef0000"
drag, startPoint x: 18, startPoint y: 183, endPoint x: 99, endPoint y: 201, distance: 82.6
click at [99, 201] on div at bounding box center [57, 201] width 84 height 39
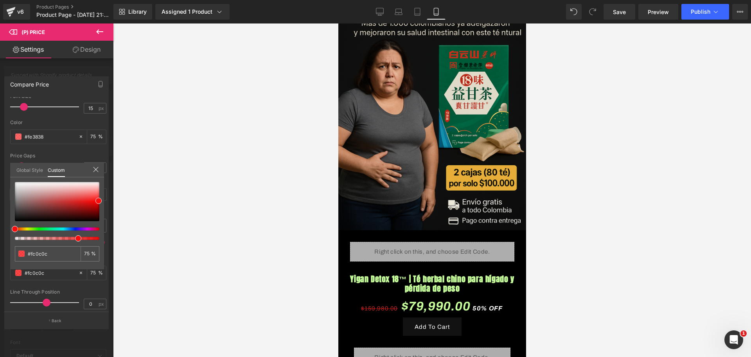
click at [137, 214] on div at bounding box center [432, 189] width 638 height 333
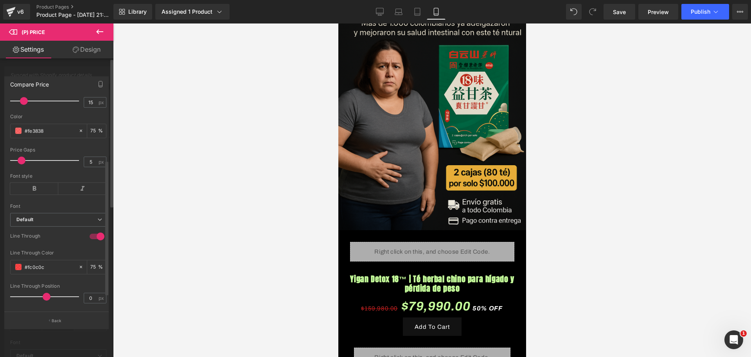
scroll to position [122, 0]
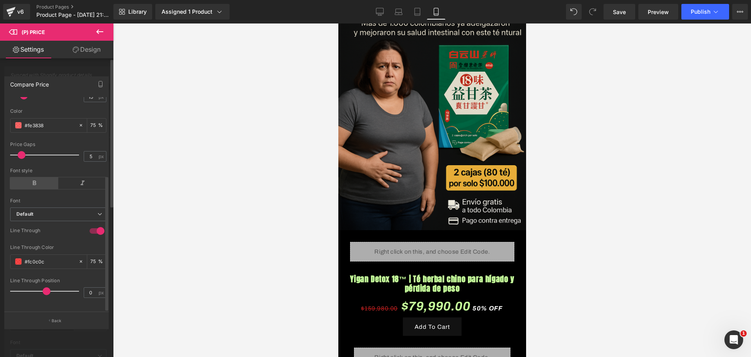
click at [27, 181] on icon at bounding box center [34, 183] width 48 height 12
click at [63, 177] on icon at bounding box center [82, 183] width 48 height 12
click at [161, 199] on div at bounding box center [432, 189] width 638 height 333
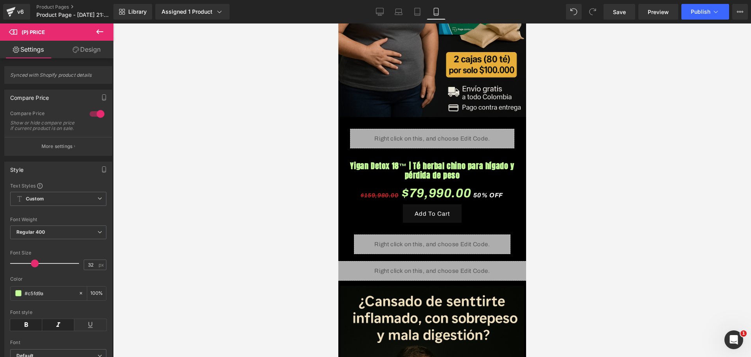
scroll to position [98, 0]
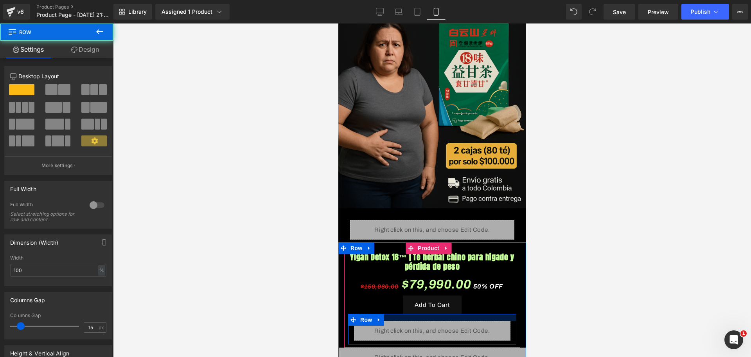
click at [435, 302] on div "Yigan Detox 18™ | Té herbal chino para hígado y pérdida de peso (P) Title $159,…" at bounding box center [432, 298] width 168 height 92
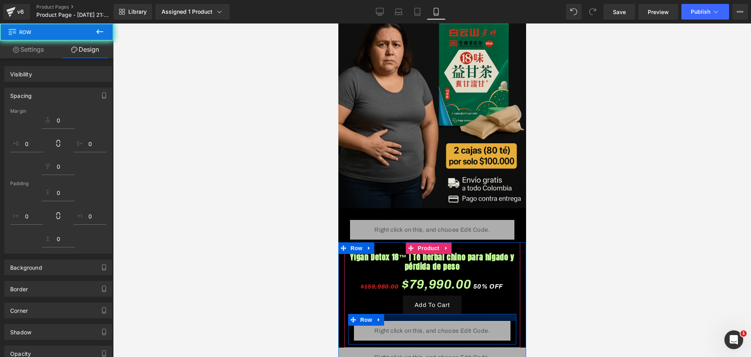
click at [604, 262] on div at bounding box center [432, 189] width 638 height 333
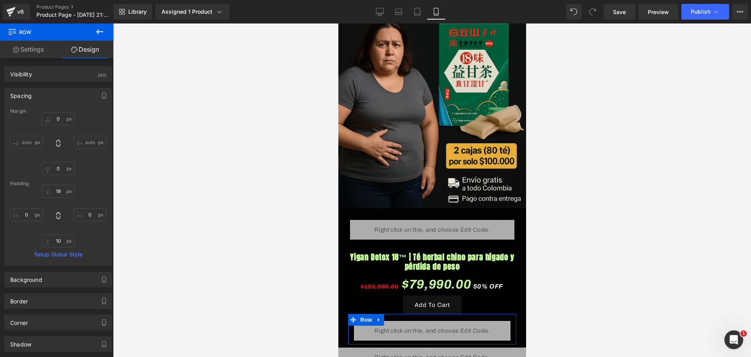
click at [614, 22] on div "Library Assigned 1 Product Product Preview Yigan Detox 18™ | Té herbal chino pa…" at bounding box center [432, 11] width 638 height 23
click at [614, 18] on link "Save" at bounding box center [619, 12] width 32 height 16
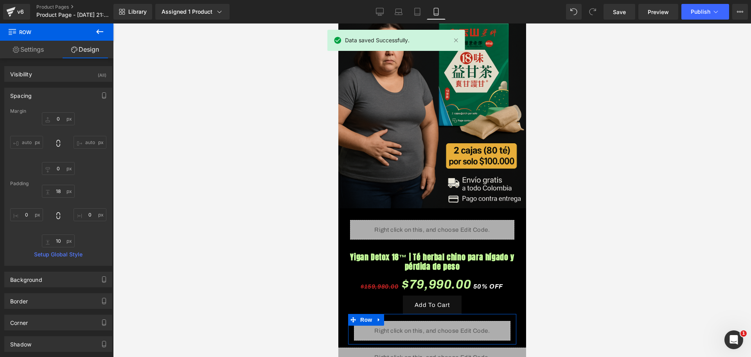
click at [699, 20] on div "Library Assigned 1 Product Product Preview Yigan Detox 18™ | Té herbal chino pa…" at bounding box center [432, 11] width 638 height 23
click at [701, 11] on span "Publish" at bounding box center [701, 12] width 20 height 6
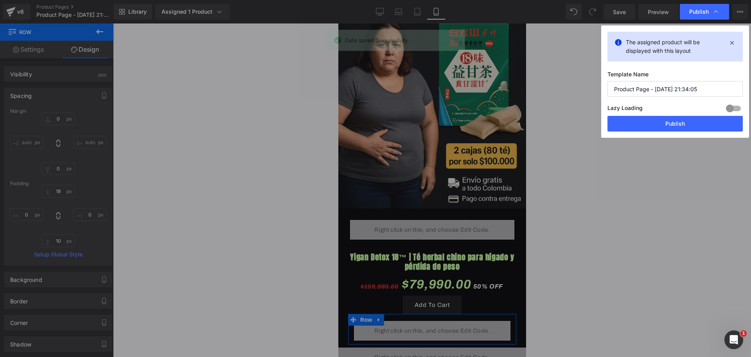
click at [666, 115] on div "Lazy Loading Build Upgrade plan to unlock" at bounding box center [674, 109] width 135 height 13
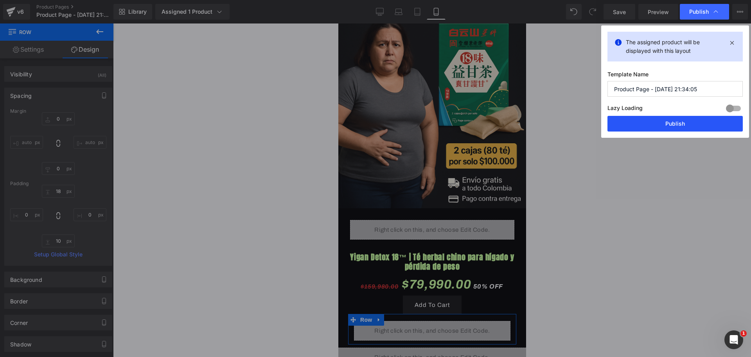
click at [669, 124] on button "Publish" at bounding box center [674, 124] width 135 height 16
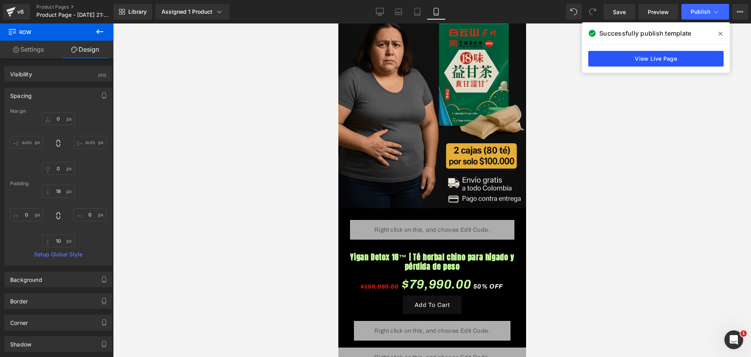
click at [673, 62] on link "View Live Page" at bounding box center [655, 59] width 135 height 16
